Goal: Task Accomplishment & Management: Use online tool/utility

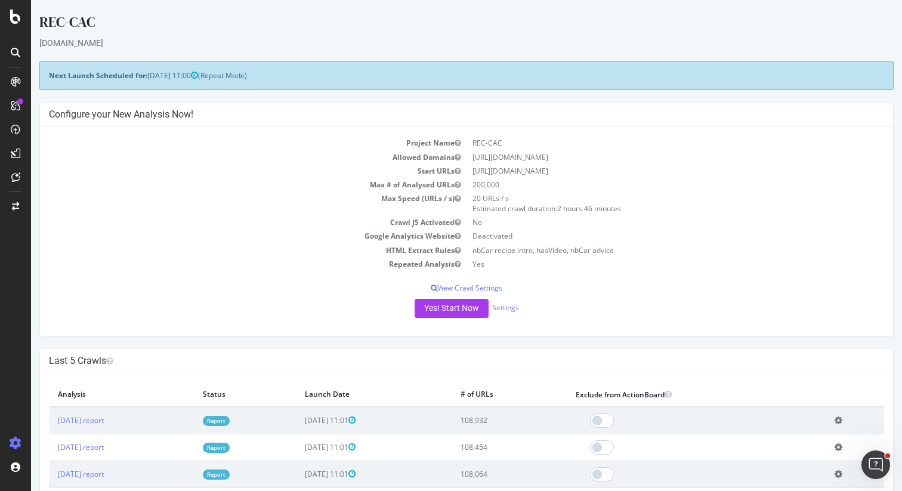
click at [230, 419] on link "Report" at bounding box center [216, 421] width 27 height 10
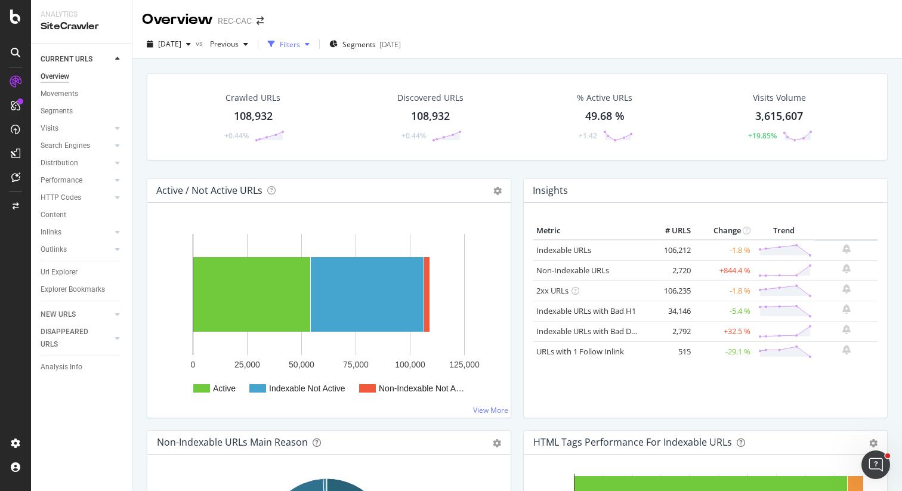
click at [312, 38] on div "Filters" at bounding box center [288, 44] width 51 height 18
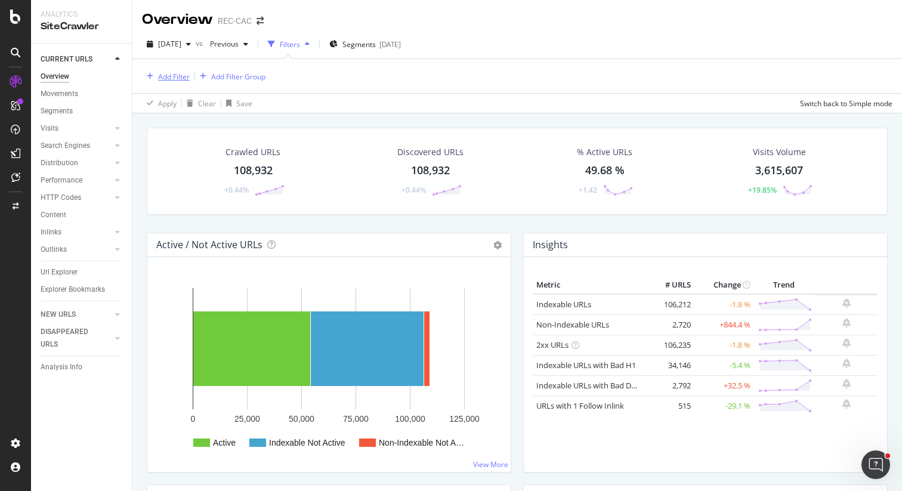
click at [176, 72] on div "Add Filter" at bounding box center [174, 77] width 32 height 10
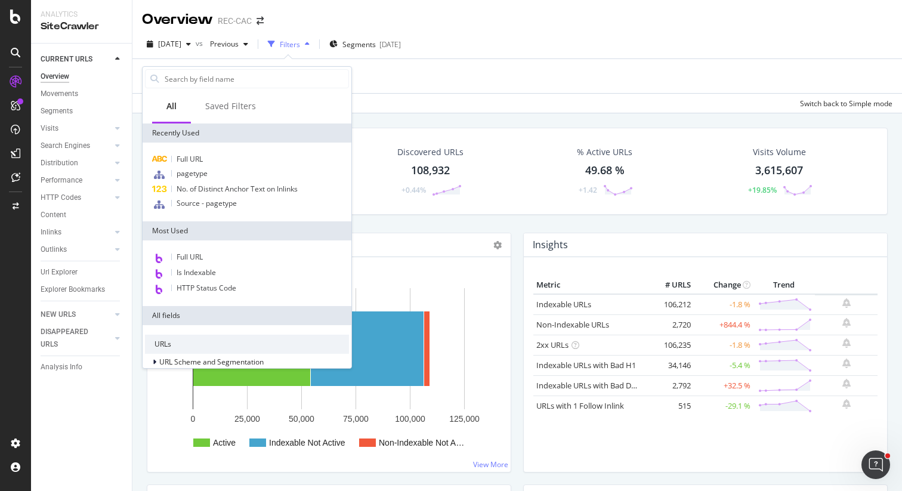
click at [450, 49] on div "2025 Sep. 28th vs Previous Filters Segments 2025-09-17" at bounding box center [516, 47] width 769 height 24
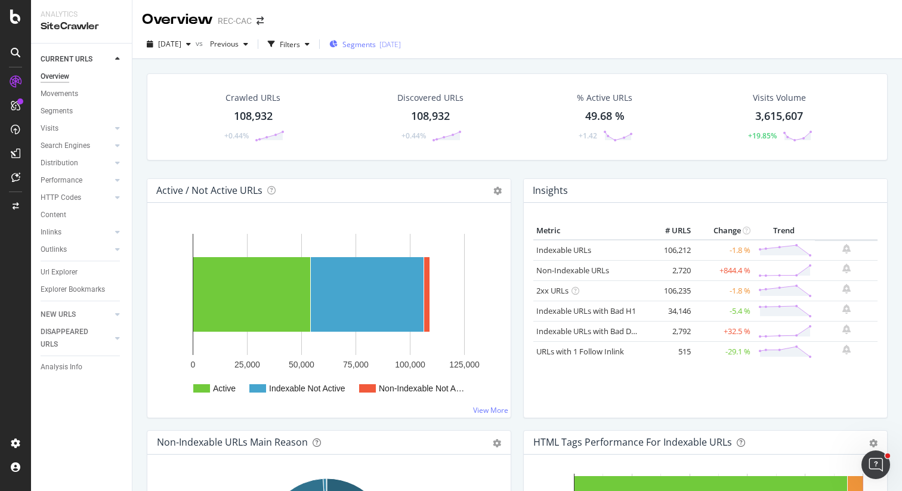
click at [401, 49] on div "Segments 2025-09-17" at bounding box center [365, 44] width 72 height 18
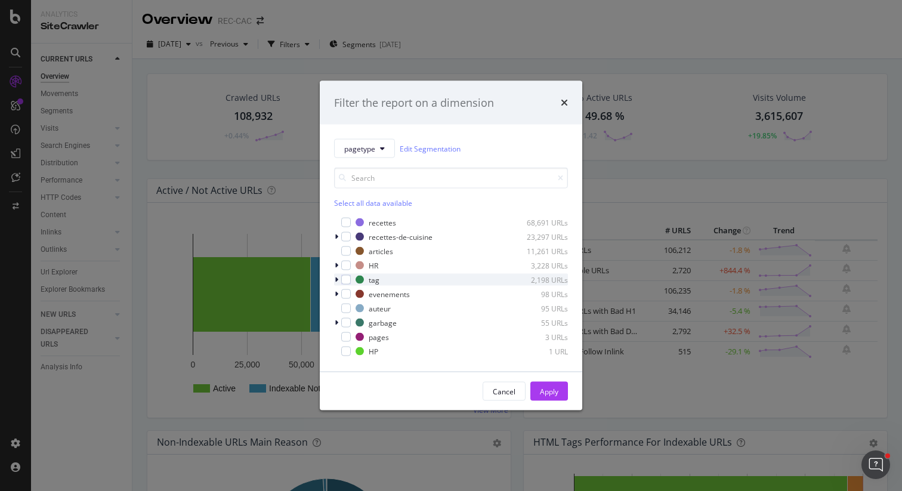
click at [337, 278] on icon "modal" at bounding box center [336, 279] width 4 height 7
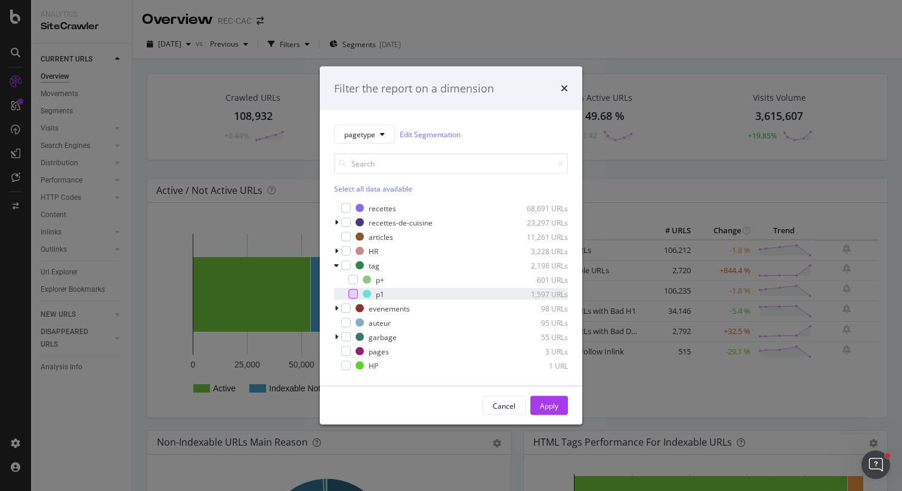
click at [355, 290] on div "modal" at bounding box center [353, 294] width 10 height 10
click at [544, 397] on div "Apply" at bounding box center [549, 405] width 18 height 18
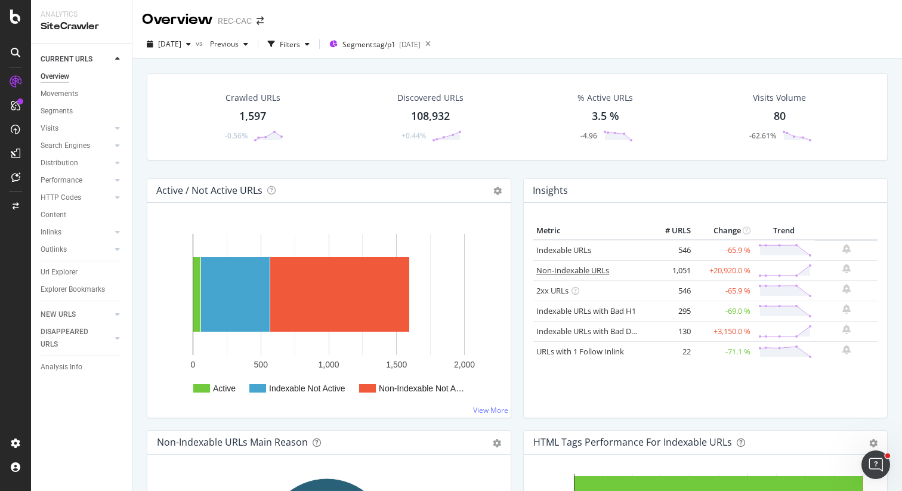
click at [557, 267] on link "Non-Indexable URLs" at bounding box center [572, 270] width 73 height 11
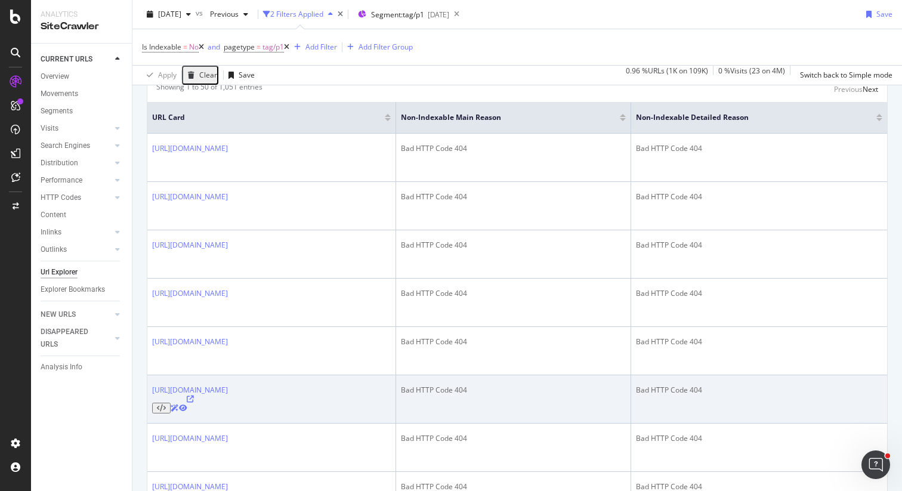
click at [579, 375] on td "Bad HTTP Code 404" at bounding box center [513, 399] width 235 height 48
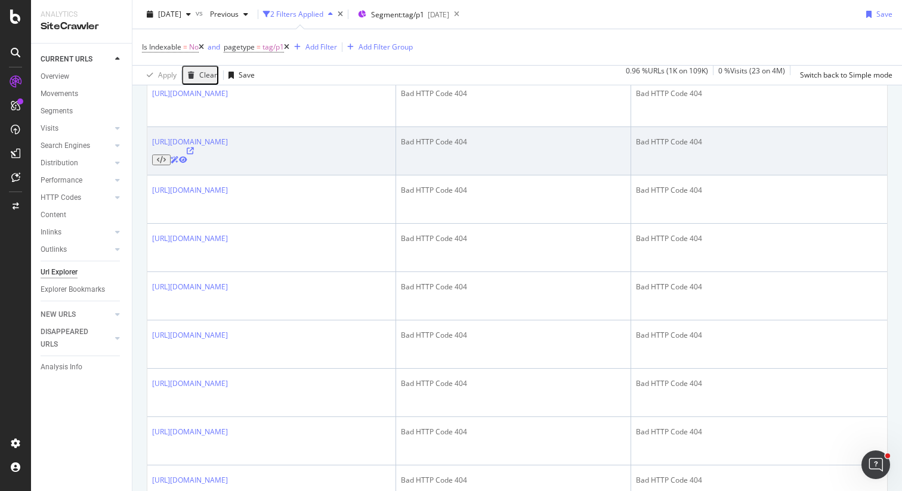
scroll to position [506, 0]
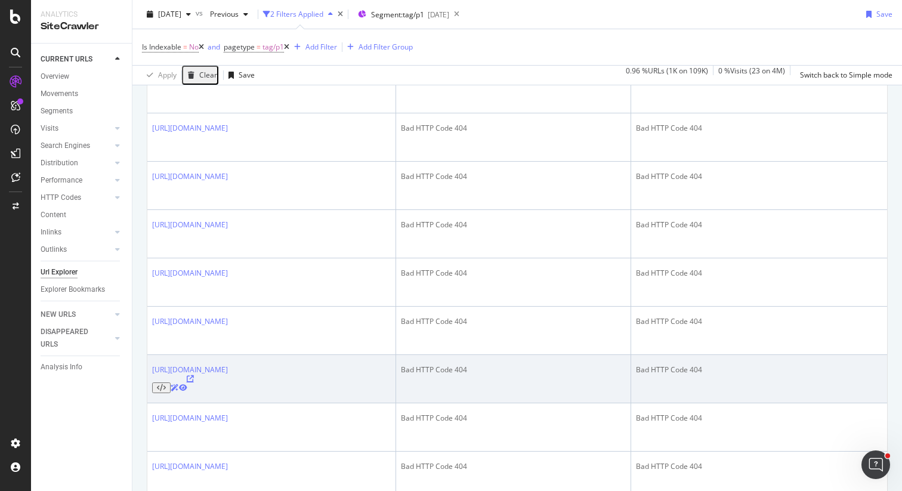
click at [194, 375] on icon at bounding box center [190, 378] width 7 height 7
click at [228, 364] on link "[URL][DOMAIN_NAME]" at bounding box center [190, 369] width 76 height 10
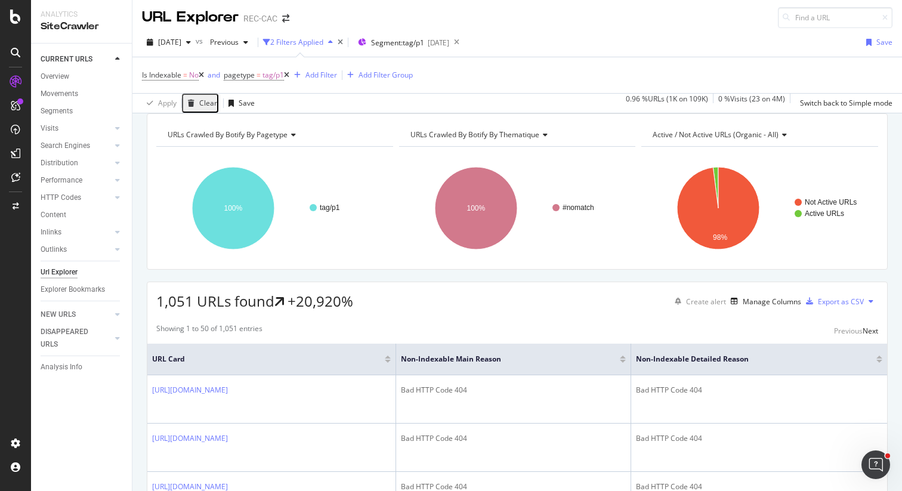
scroll to position [0, 0]
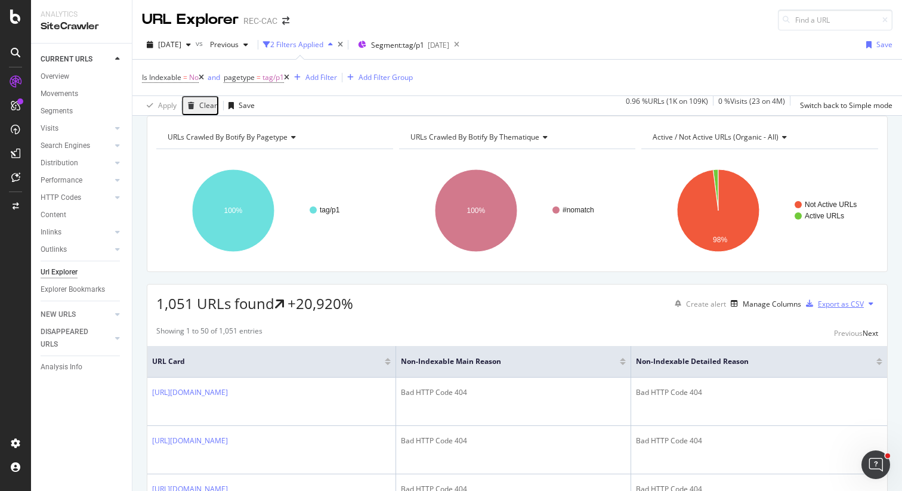
click at [822, 309] on div "Export as CSV" at bounding box center [840, 304] width 46 height 10
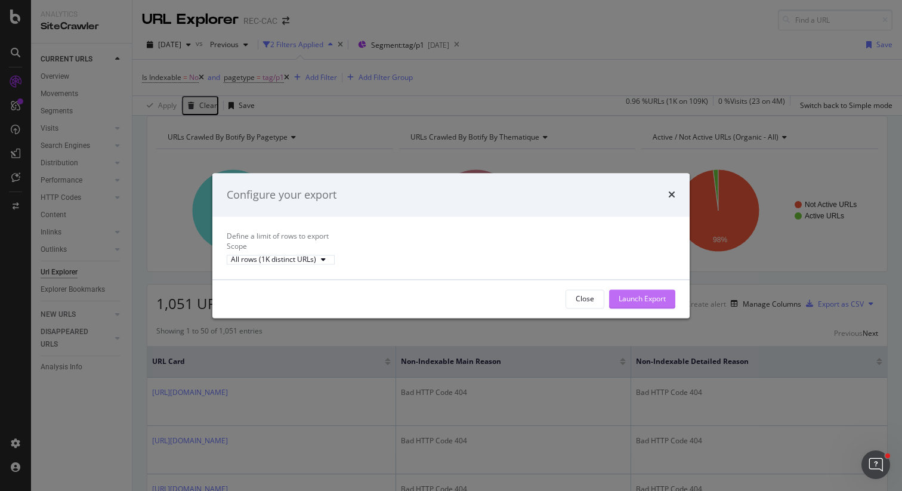
click at [651, 303] on div "Launch Export" at bounding box center [641, 298] width 47 height 10
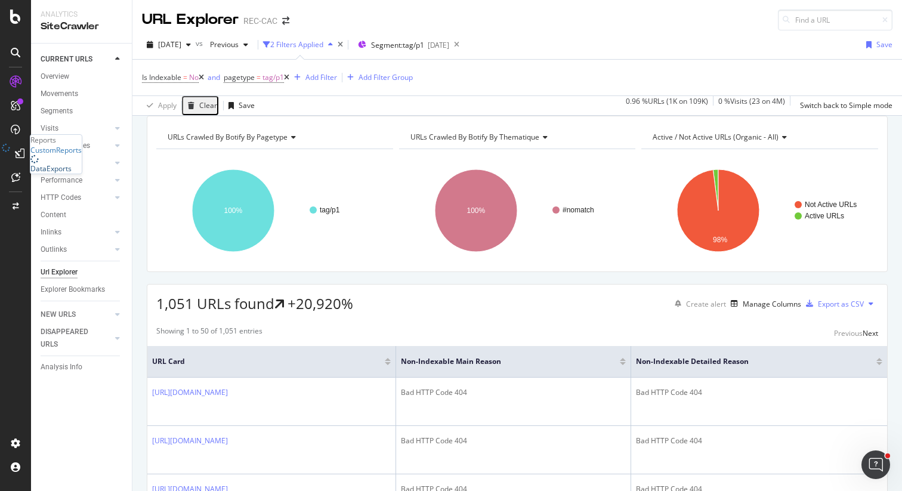
click at [58, 174] on div "DataExports" at bounding box center [50, 168] width 41 height 10
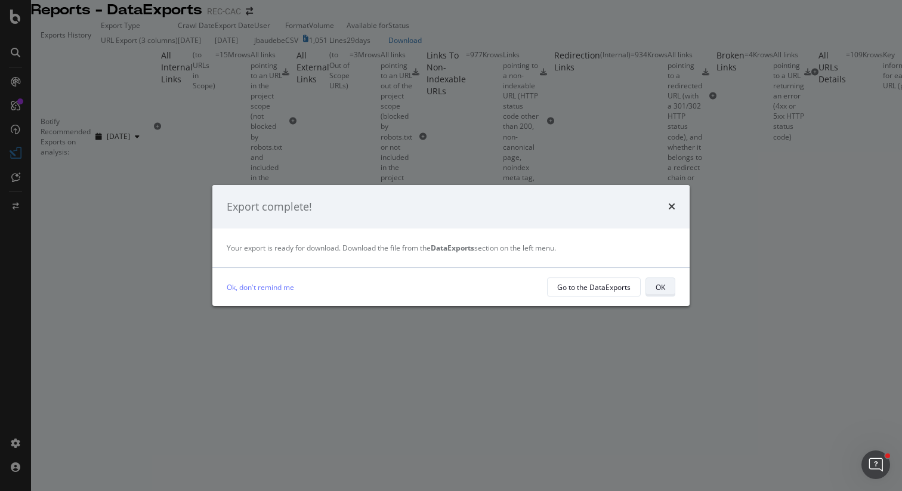
click at [661, 282] on div "OK" at bounding box center [660, 287] width 10 height 10
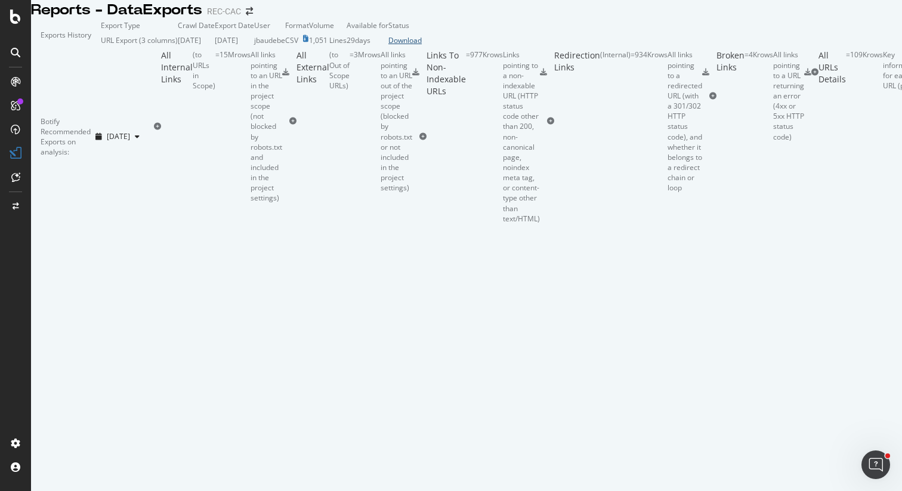
click at [422, 45] on div "Download" at bounding box center [404, 40] width 33 height 10
click at [519, 203] on div "All Internal Links ( to URLs in Scope ) = 15M rows All links pointing to an URL…" at bounding box center [789, 136] width 1270 height 174
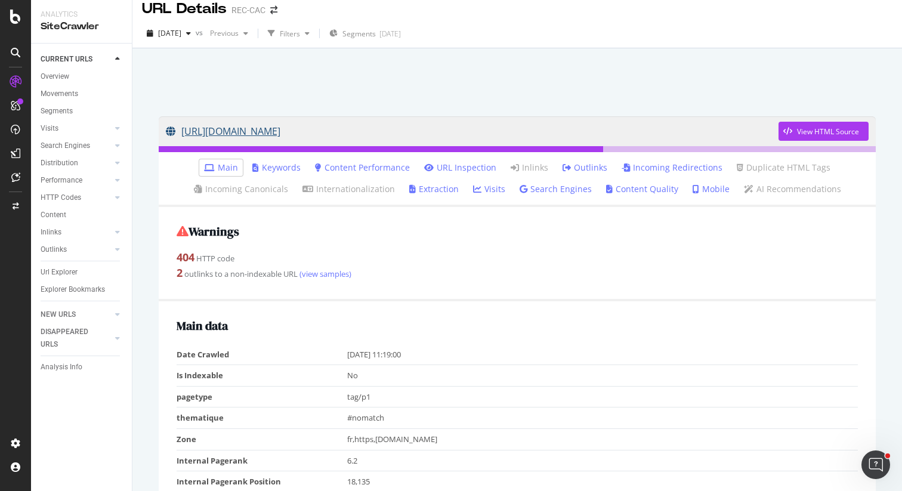
scroll to position [15, 0]
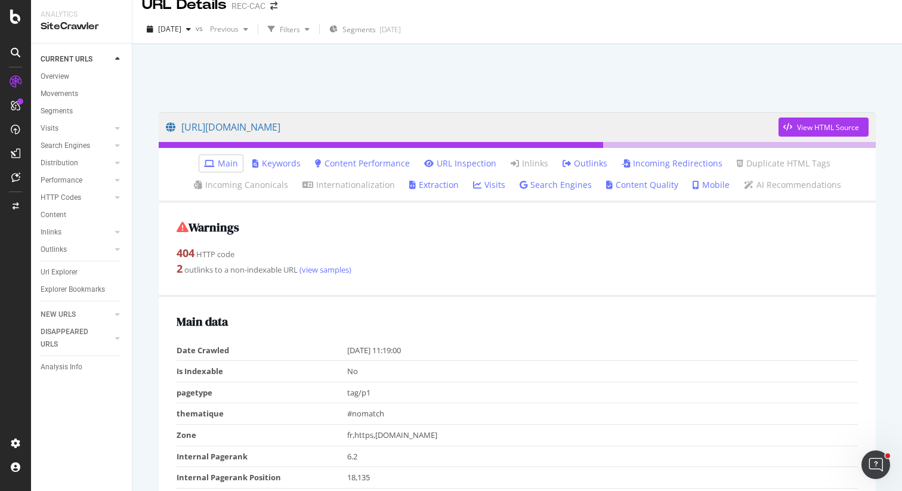
click at [656, 166] on link "Incoming Redirections" at bounding box center [671, 163] width 101 height 12
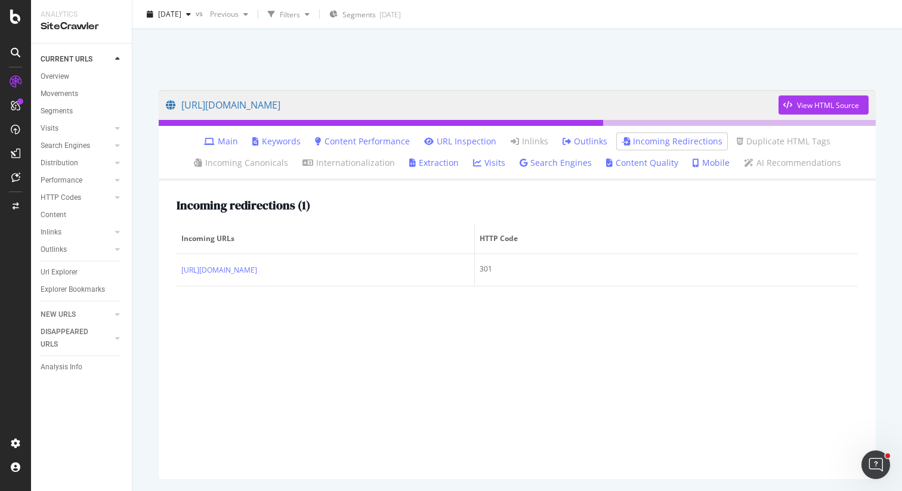
scroll to position [59, 0]
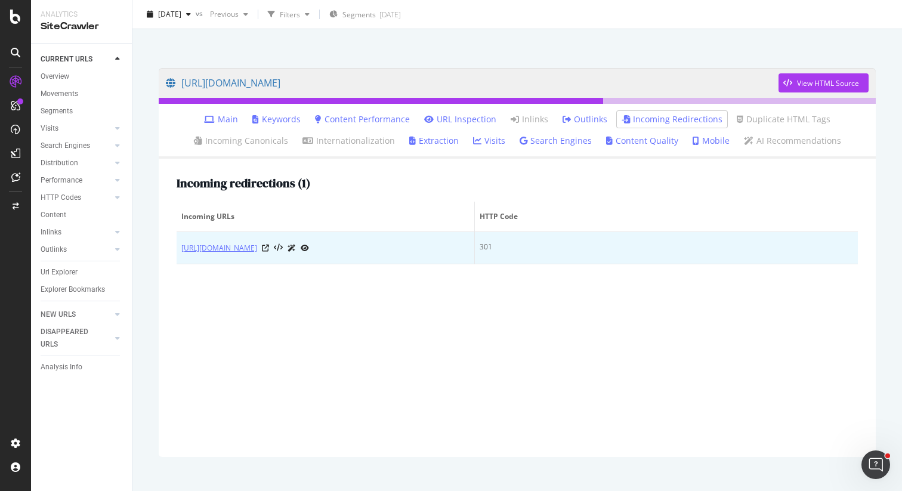
click at [257, 246] on link "https://www.cuisineactuelle.fr/page/tag/tunisie" at bounding box center [219, 248] width 76 height 12
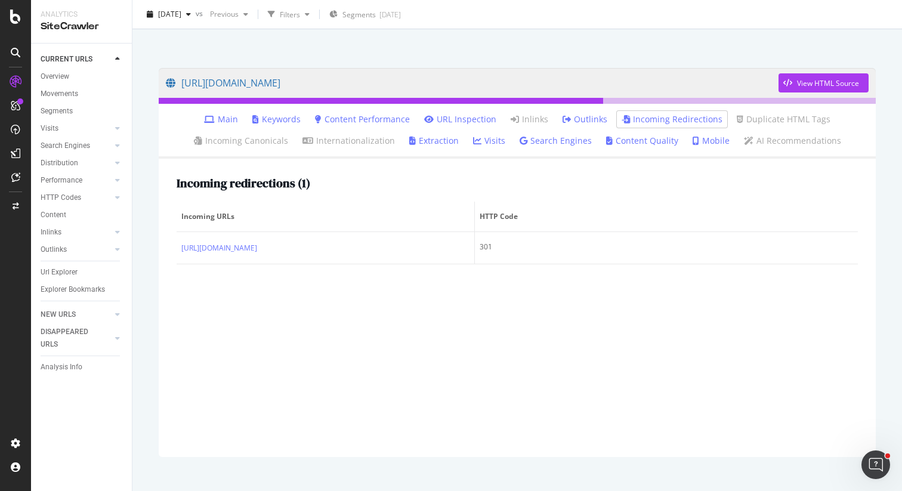
click at [634, 114] on link "Incoming Redirections" at bounding box center [671, 119] width 101 height 12
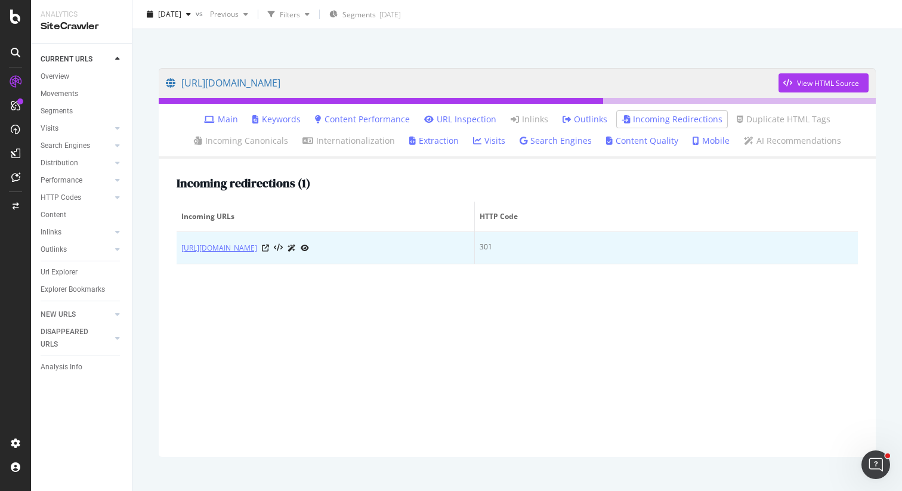
click at [257, 252] on link "https://www.cuisineactuelle.fr/page/tag/tunisie" at bounding box center [219, 248] width 76 height 12
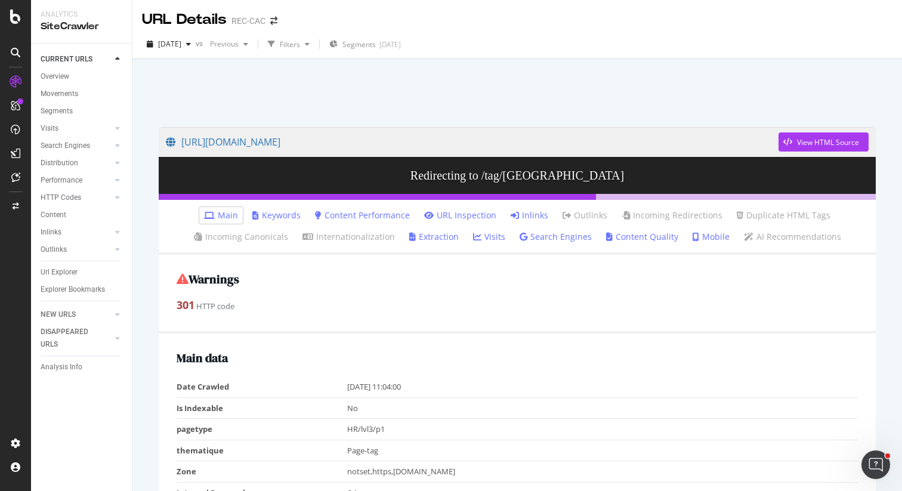
click at [545, 219] on li "Inlinks" at bounding box center [529, 215] width 47 height 17
click at [526, 219] on link "Inlinks" at bounding box center [529, 215] width 38 height 12
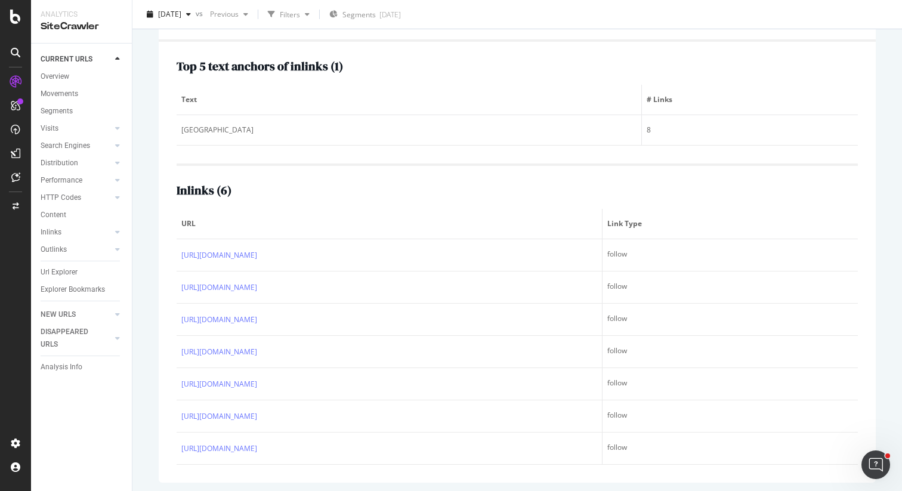
scroll to position [217, 0]
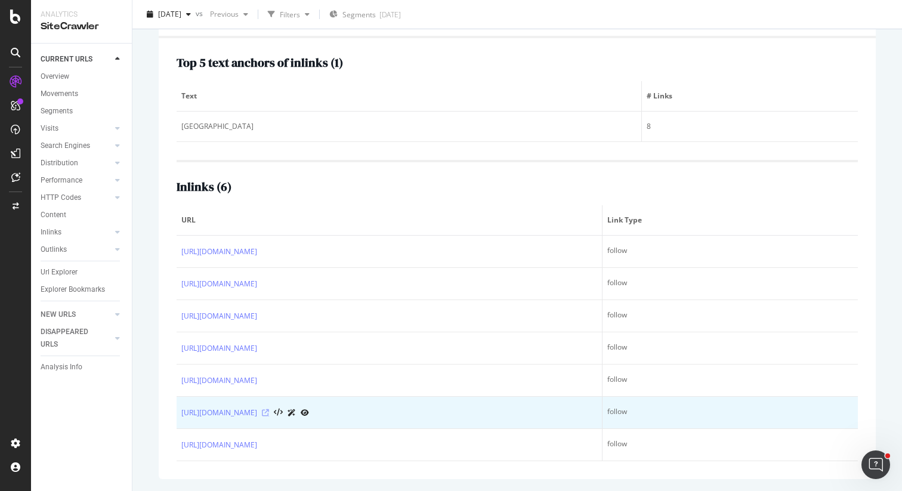
click at [269, 411] on icon at bounding box center [265, 412] width 7 height 7
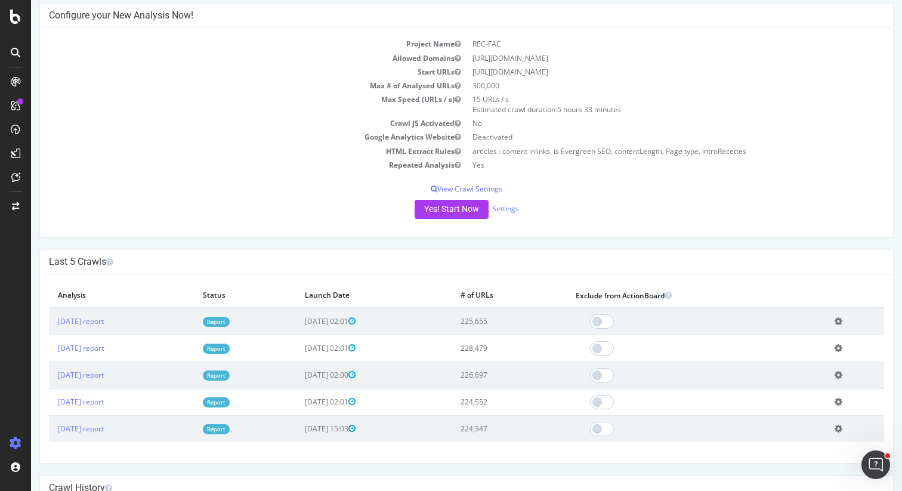
scroll to position [30, 0]
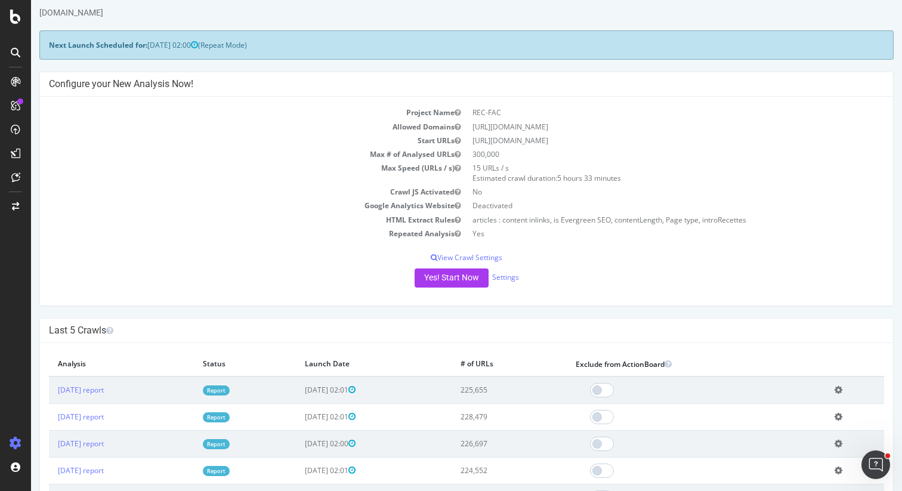
click at [230, 390] on link "Report" at bounding box center [216, 390] width 27 height 10
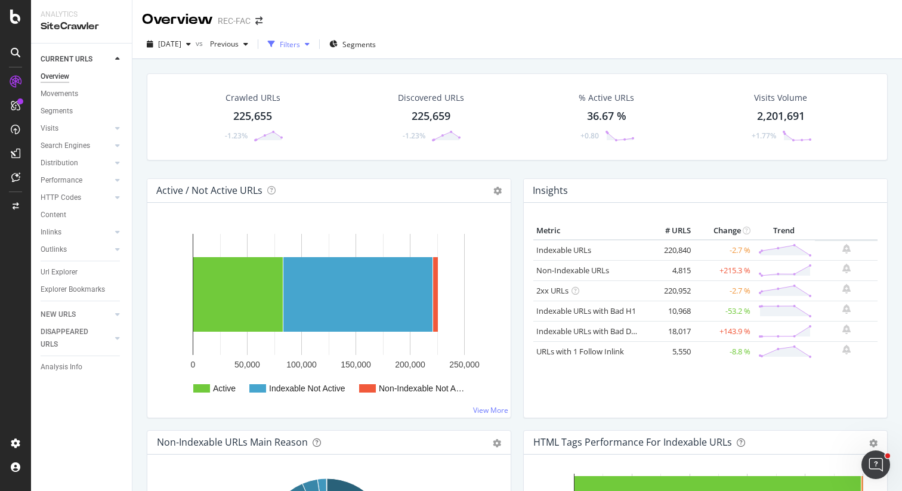
click at [300, 45] on div "Filters" at bounding box center [290, 44] width 20 height 10
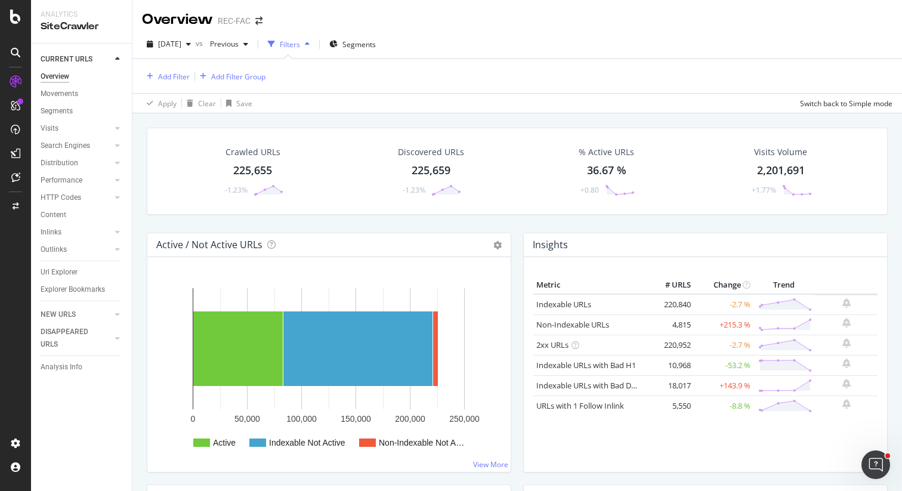
click at [300, 45] on div "Filters" at bounding box center [290, 44] width 20 height 10
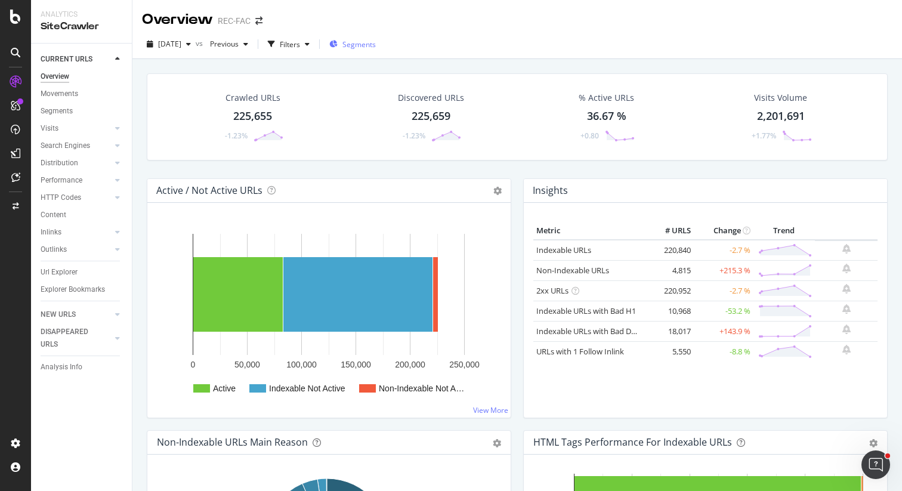
click at [376, 46] on span "Segments" at bounding box center [358, 44] width 33 height 10
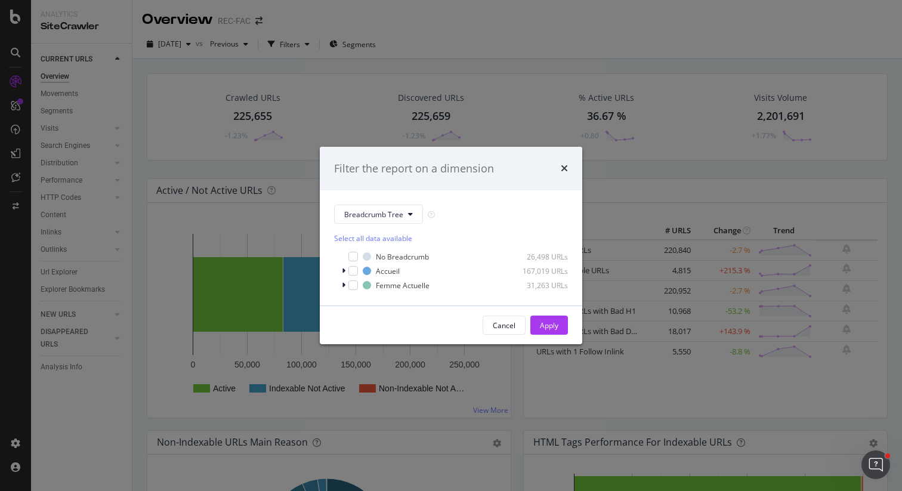
click at [397, 125] on div "Filter the report on a dimension Breadcrumb Tree Select all data available No B…" at bounding box center [451, 245] width 902 height 491
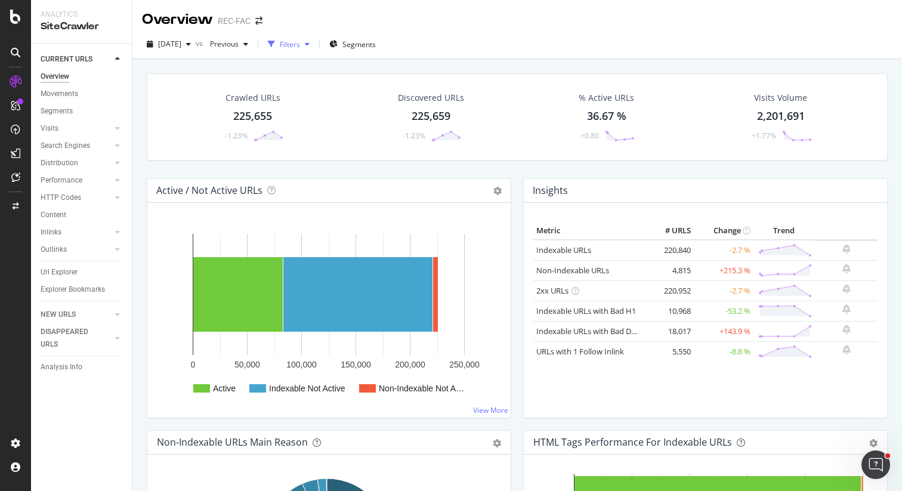
click at [300, 44] on div "Filters" at bounding box center [290, 44] width 20 height 10
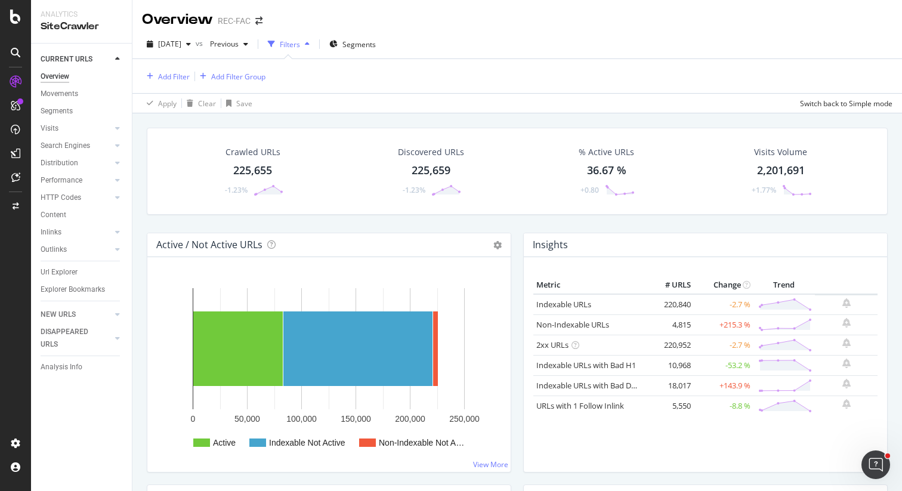
click at [300, 44] on div "Filters" at bounding box center [290, 44] width 20 height 10
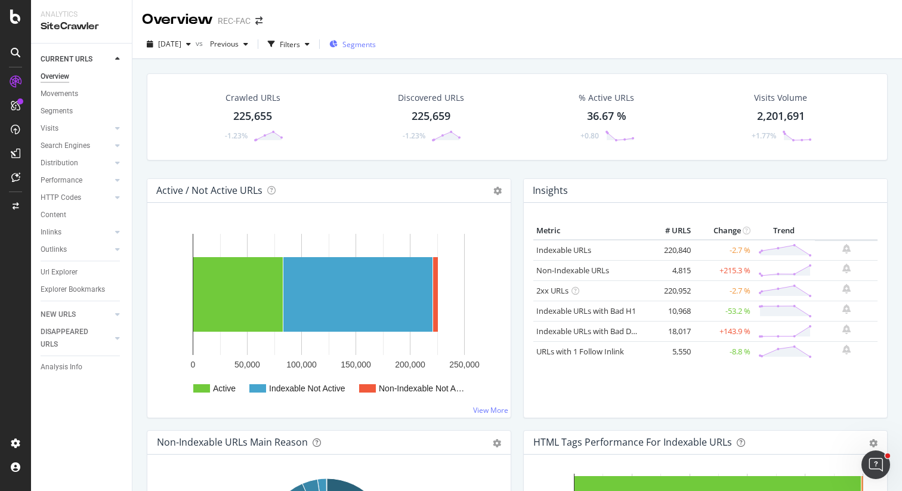
click at [376, 42] on span "Segments" at bounding box center [358, 44] width 33 height 10
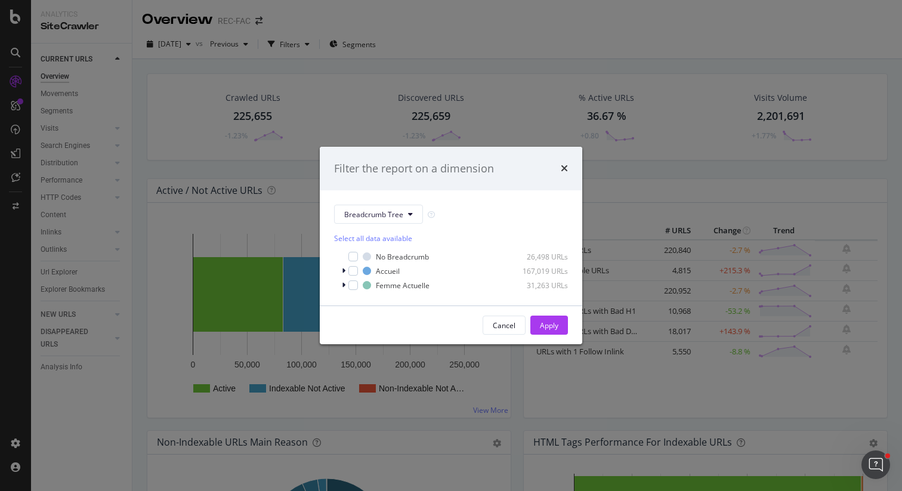
click at [386, 204] on div "Breadcrumb Tree Select all data available No Breadcrumb 26,498 URLs Accueil 167…" at bounding box center [451, 247] width 262 height 115
click at [380, 222] on button "Breadcrumb Tree" at bounding box center [378, 214] width 89 height 19
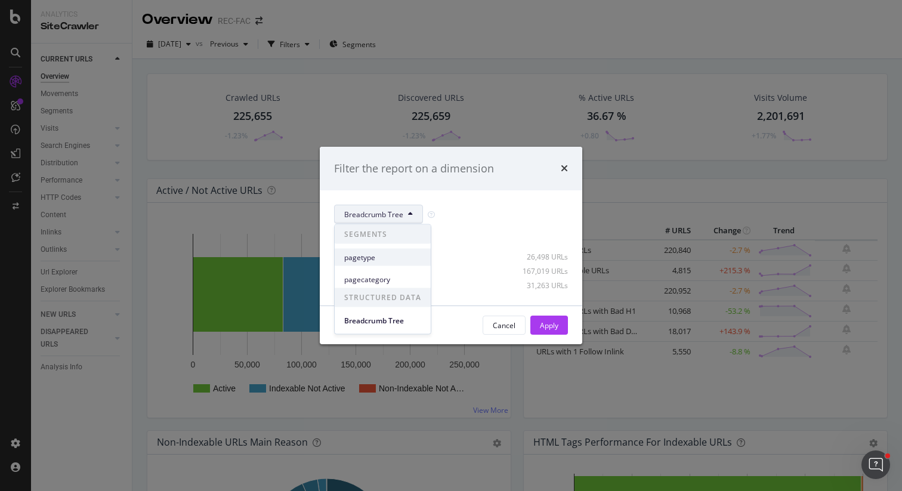
click at [379, 253] on span "pagetype" at bounding box center [382, 257] width 77 height 11
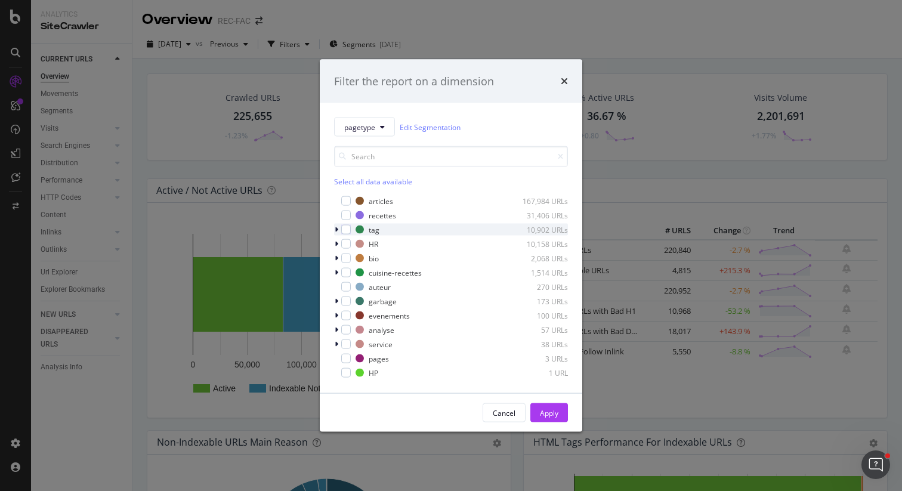
click at [336, 229] on icon "modal" at bounding box center [336, 229] width 4 height 7
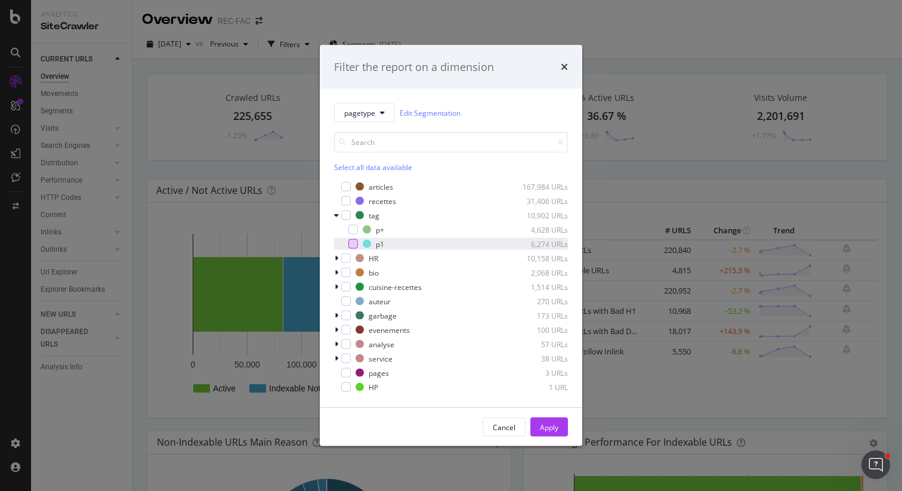
click at [355, 240] on div "modal" at bounding box center [353, 244] width 10 height 10
click at [538, 416] on div "Cancel Apply" at bounding box center [451, 427] width 262 height 38
click at [540, 423] on div "Apply" at bounding box center [549, 427] width 18 height 10
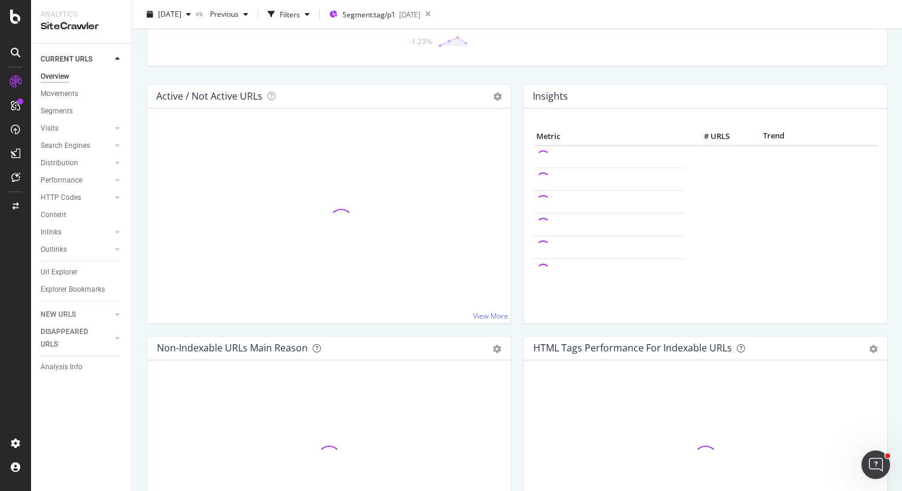
scroll to position [103, 0]
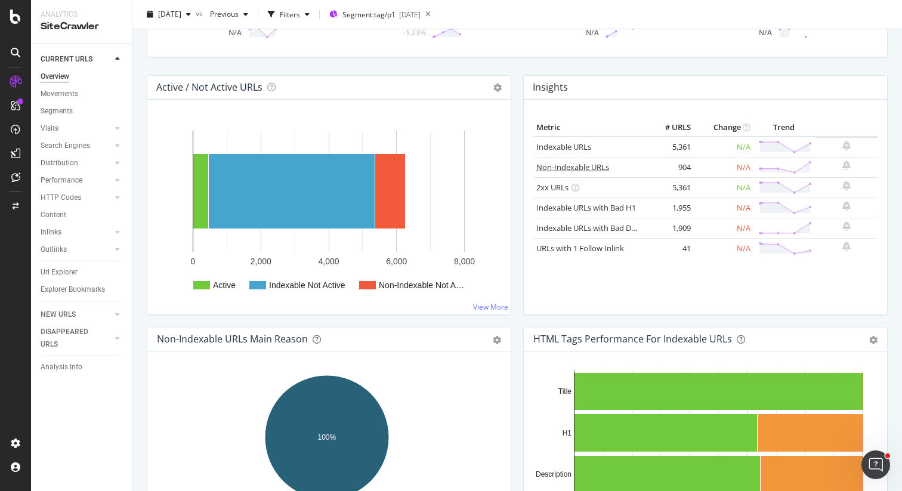
click at [591, 165] on link "Non-Indexable URLs" at bounding box center [572, 167] width 73 height 11
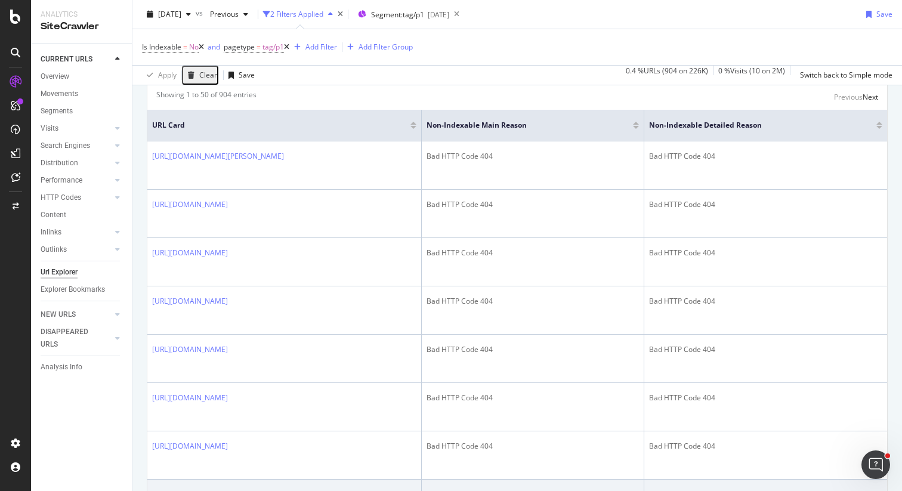
scroll to position [222, 0]
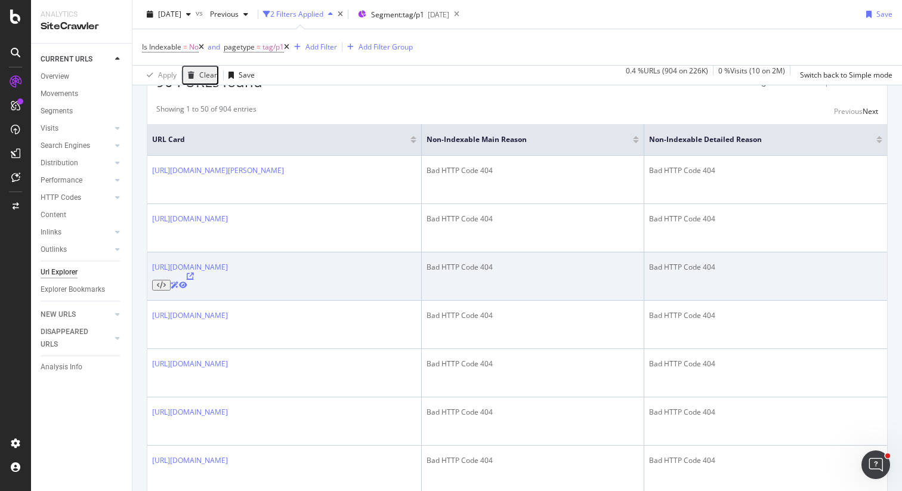
click at [194, 272] on icon at bounding box center [190, 275] width 7 height 7
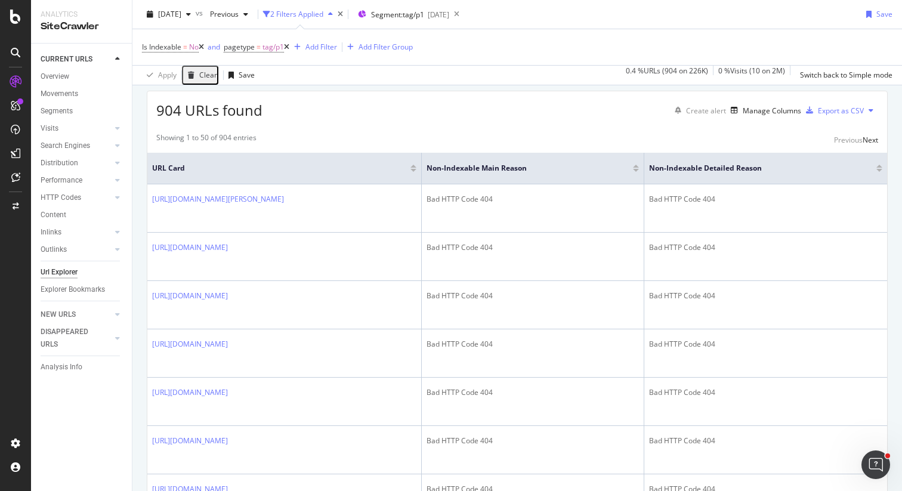
scroll to position [191, 0]
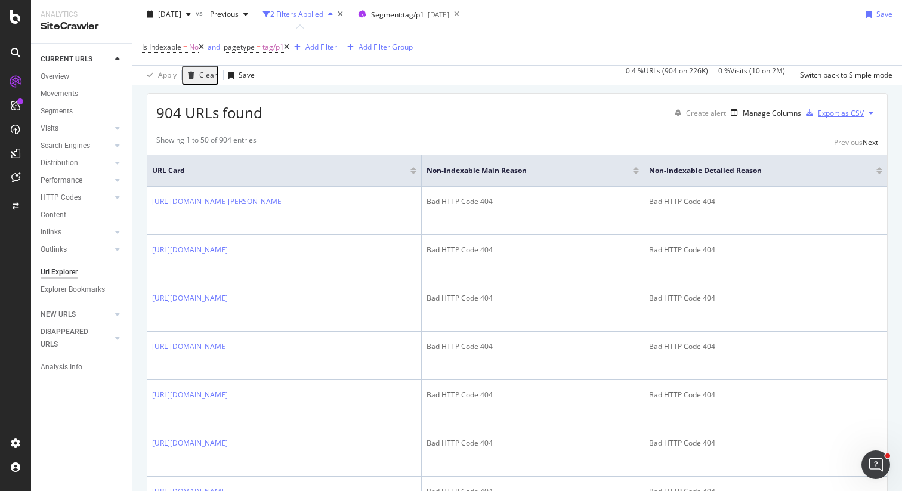
click at [825, 118] on div "Export as CSV" at bounding box center [840, 113] width 46 height 10
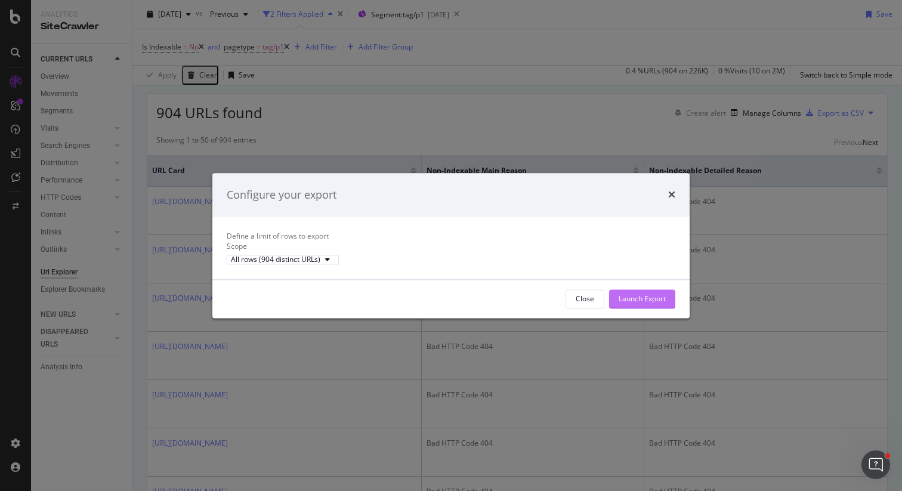
click at [631, 303] on div "Launch Export" at bounding box center [641, 298] width 47 height 10
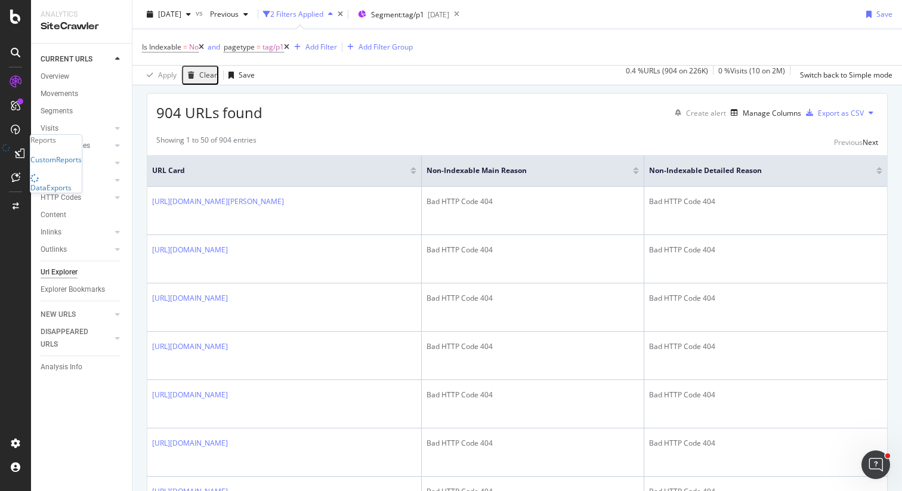
click at [17, 158] on div at bounding box center [19, 153] width 19 height 19
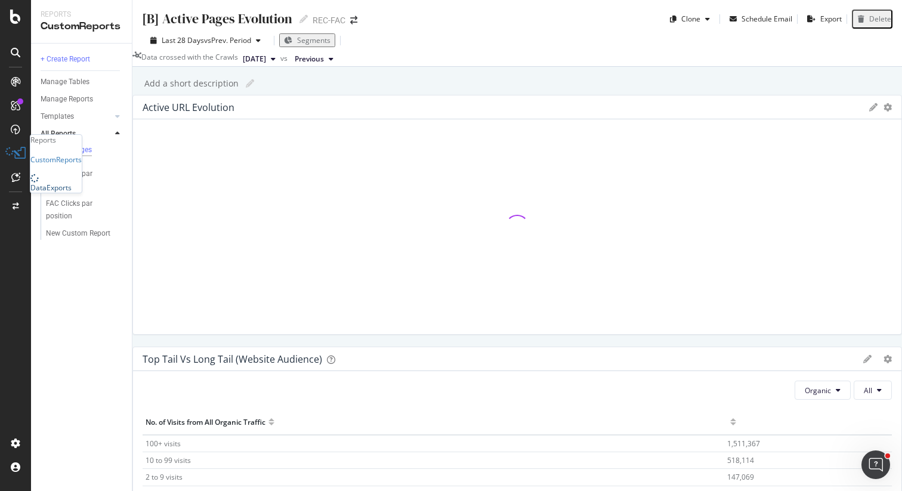
click at [58, 193] on div "DataExports" at bounding box center [50, 187] width 41 height 10
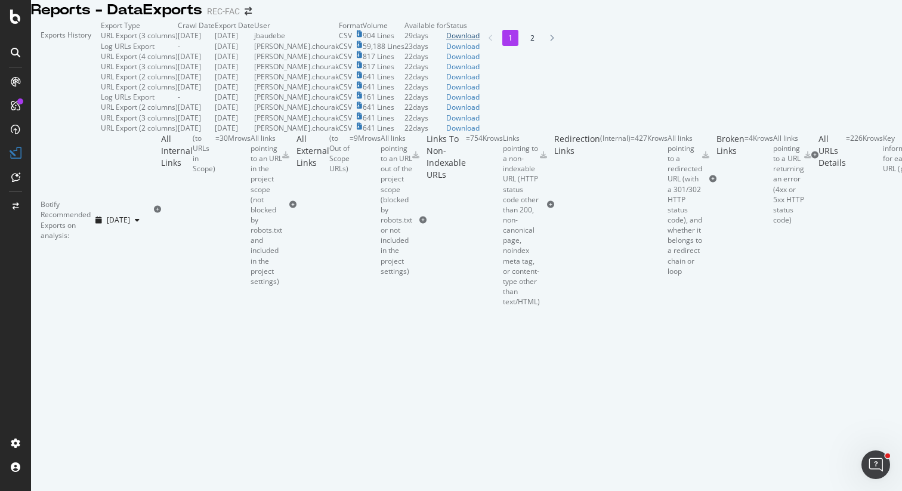
click at [479, 41] on div "Download" at bounding box center [462, 35] width 33 height 10
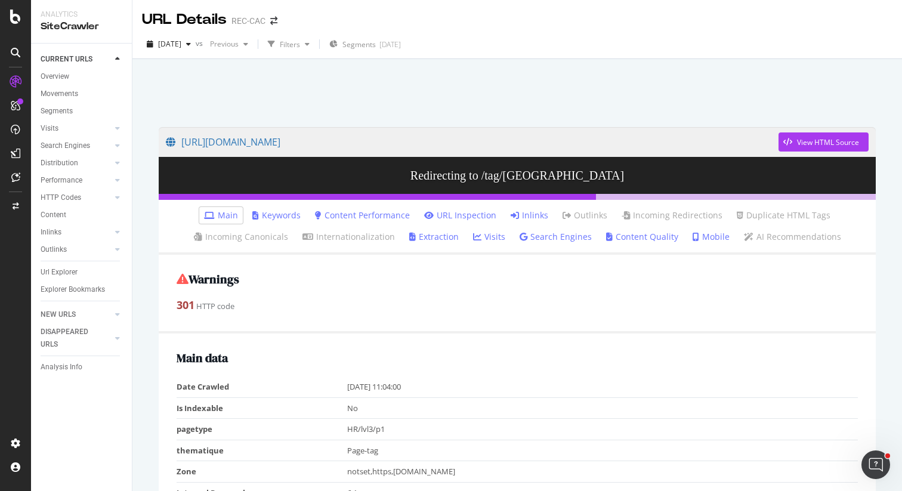
click at [535, 221] on link "Inlinks" at bounding box center [529, 215] width 38 height 12
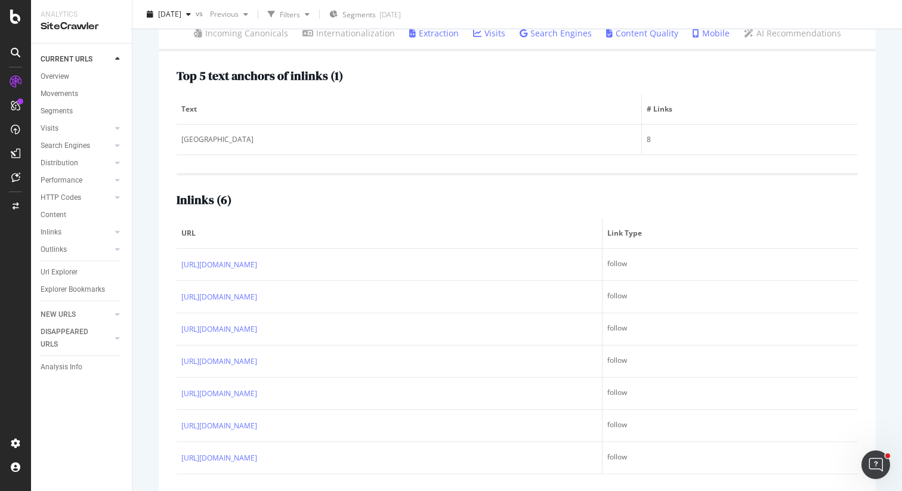
scroll to position [217, 0]
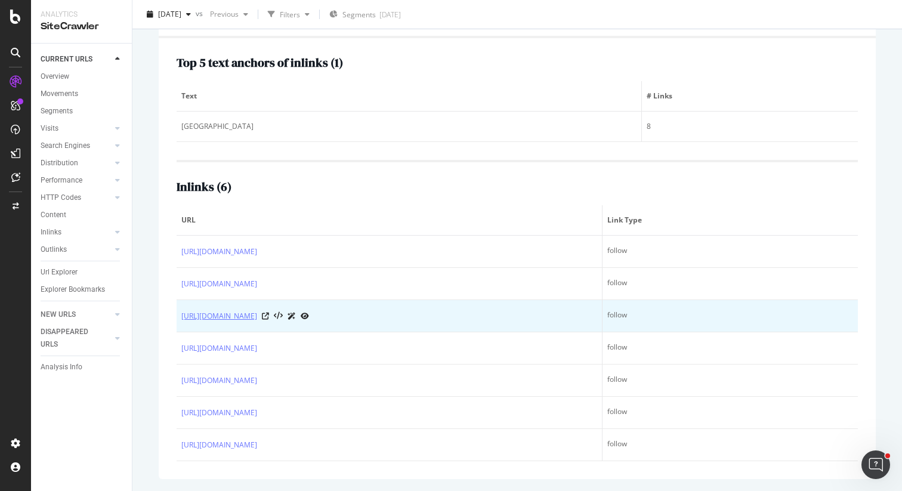
click at [257, 314] on link "[URL][DOMAIN_NAME]" at bounding box center [219, 316] width 76 height 12
click at [269, 318] on icon at bounding box center [265, 315] width 7 height 7
drag, startPoint x: 157, startPoint y: 244, endPoint x: 274, endPoint y: 317, distance: 138.0
click at [274, 317] on div "[URL][DOMAIN_NAME] View HTML Source Redirecting to /tag/[GEOGRAPHIC_DATA] Main …" at bounding box center [517, 195] width 741 height 592
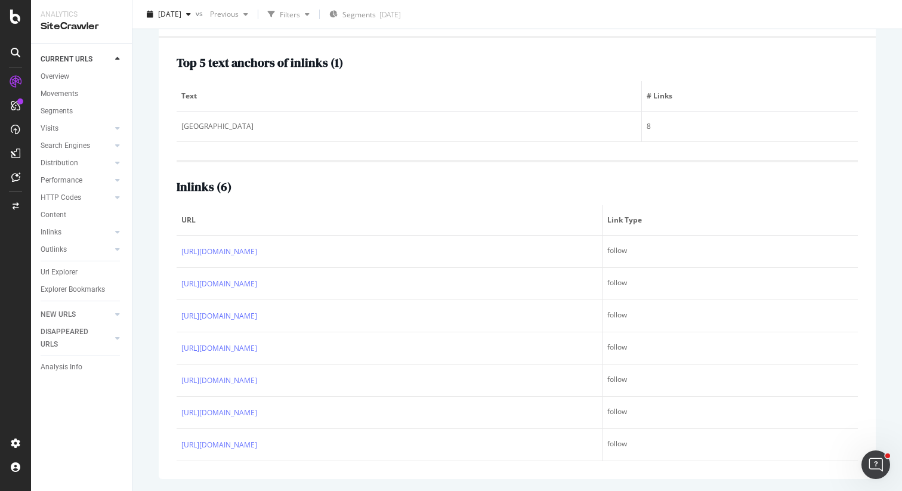
click at [168, 283] on div "Top 5 text anchors of inlinks ( 1 ) Text # Links [GEOGRAPHIC_DATA] 8 Inlinks ( …" at bounding box center [517, 258] width 717 height 441
drag, startPoint x: 451, startPoint y: 447, endPoint x: 503, endPoint y: 465, distance: 55.1
click at [503, 466] on div "Top 5 text anchors of inlinks ( 1 ) Text # Links [GEOGRAPHIC_DATA] 8 Inlinks ( …" at bounding box center [517, 258] width 717 height 441
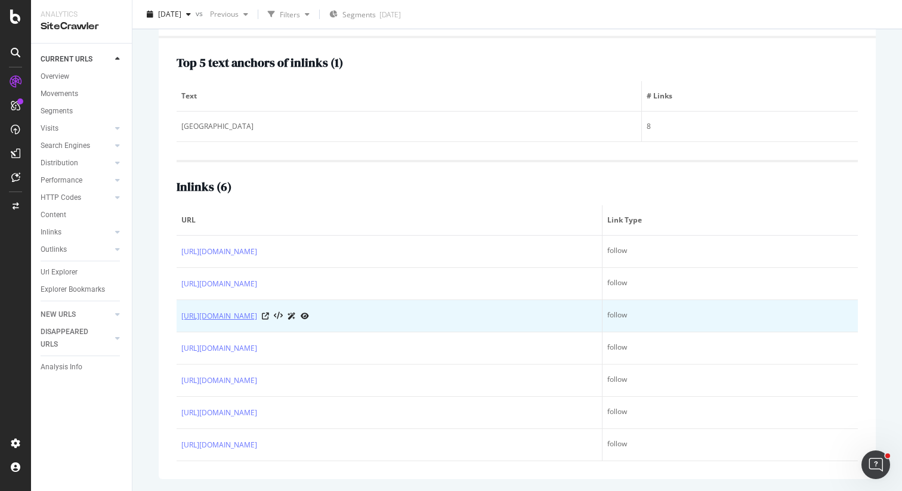
drag, startPoint x: 550, startPoint y: 462, endPoint x: 348, endPoint y: 315, distance: 250.1
click at [348, 315] on div "Top 5 text anchors of inlinks ( 1 ) Text # Links [GEOGRAPHIC_DATA] 8 Inlinks ( …" at bounding box center [517, 258] width 717 height 441
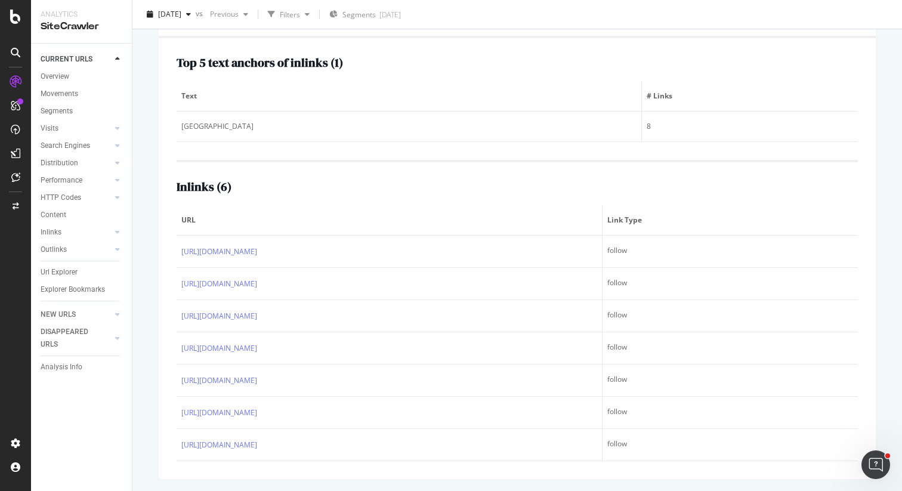
click at [153, 249] on div "[URL][DOMAIN_NAME] View HTML Source Redirecting to /tag/[GEOGRAPHIC_DATA] Main …" at bounding box center [517, 195] width 741 height 592
